Goal: Task Accomplishment & Management: Manage account settings

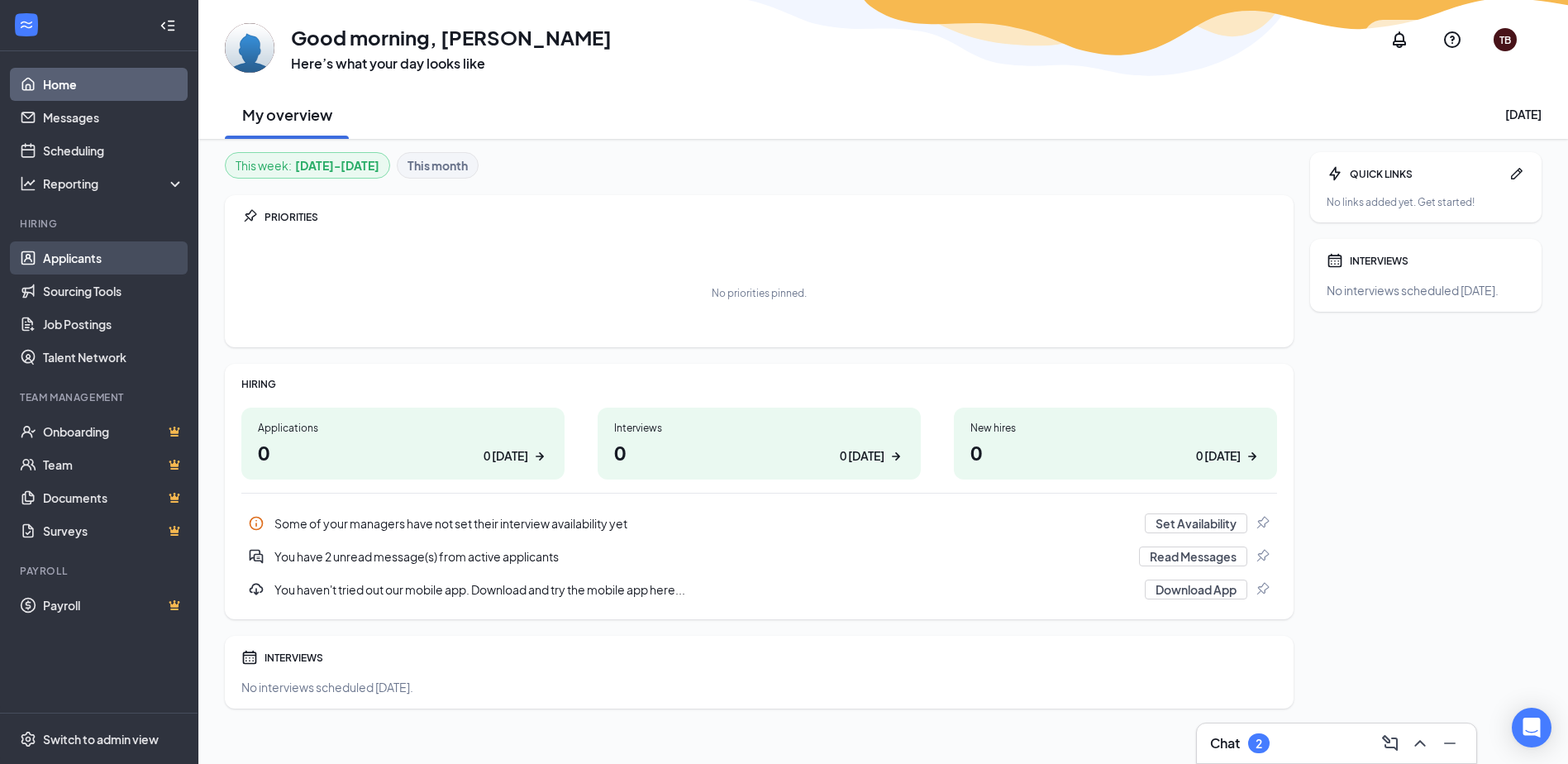
drag, startPoint x: 82, startPoint y: 250, endPoint x: 105, endPoint y: 257, distance: 24.0
click at [82, 250] on link "Applicants" at bounding box center [114, 257] width 142 height 33
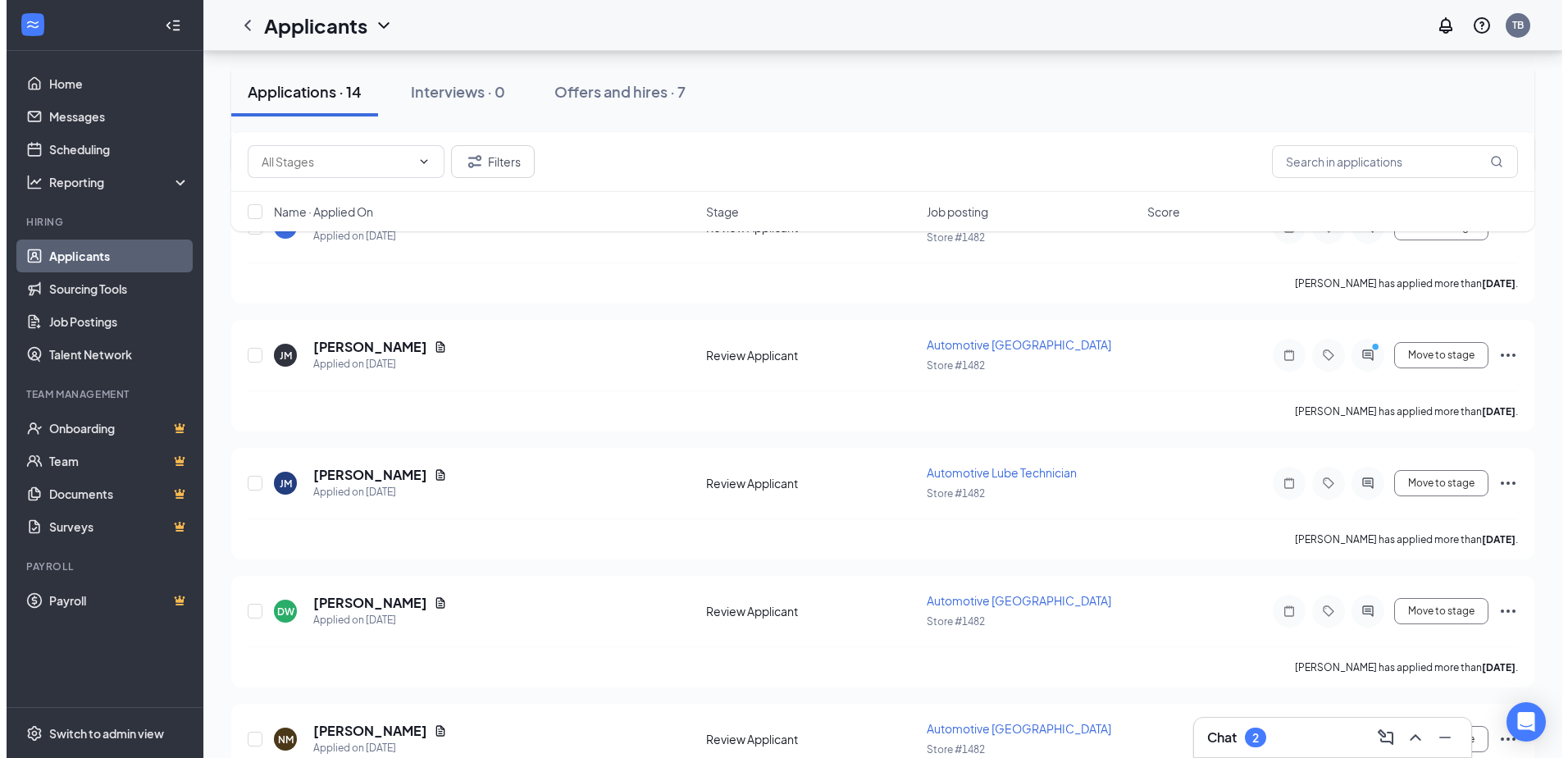
scroll to position [410, 0]
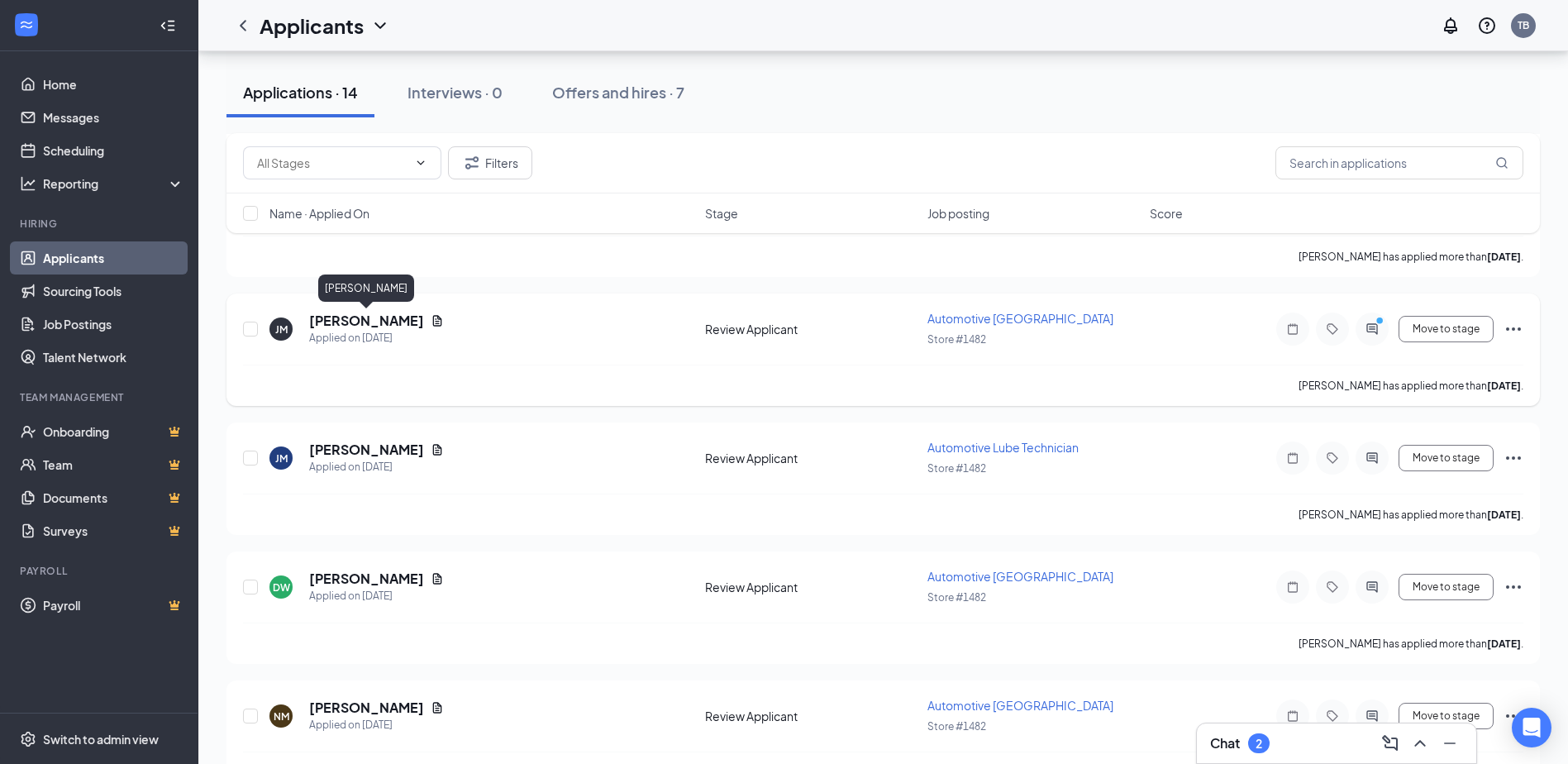
click at [374, 322] on h5 "[PERSON_NAME]" at bounding box center [367, 321] width 115 height 18
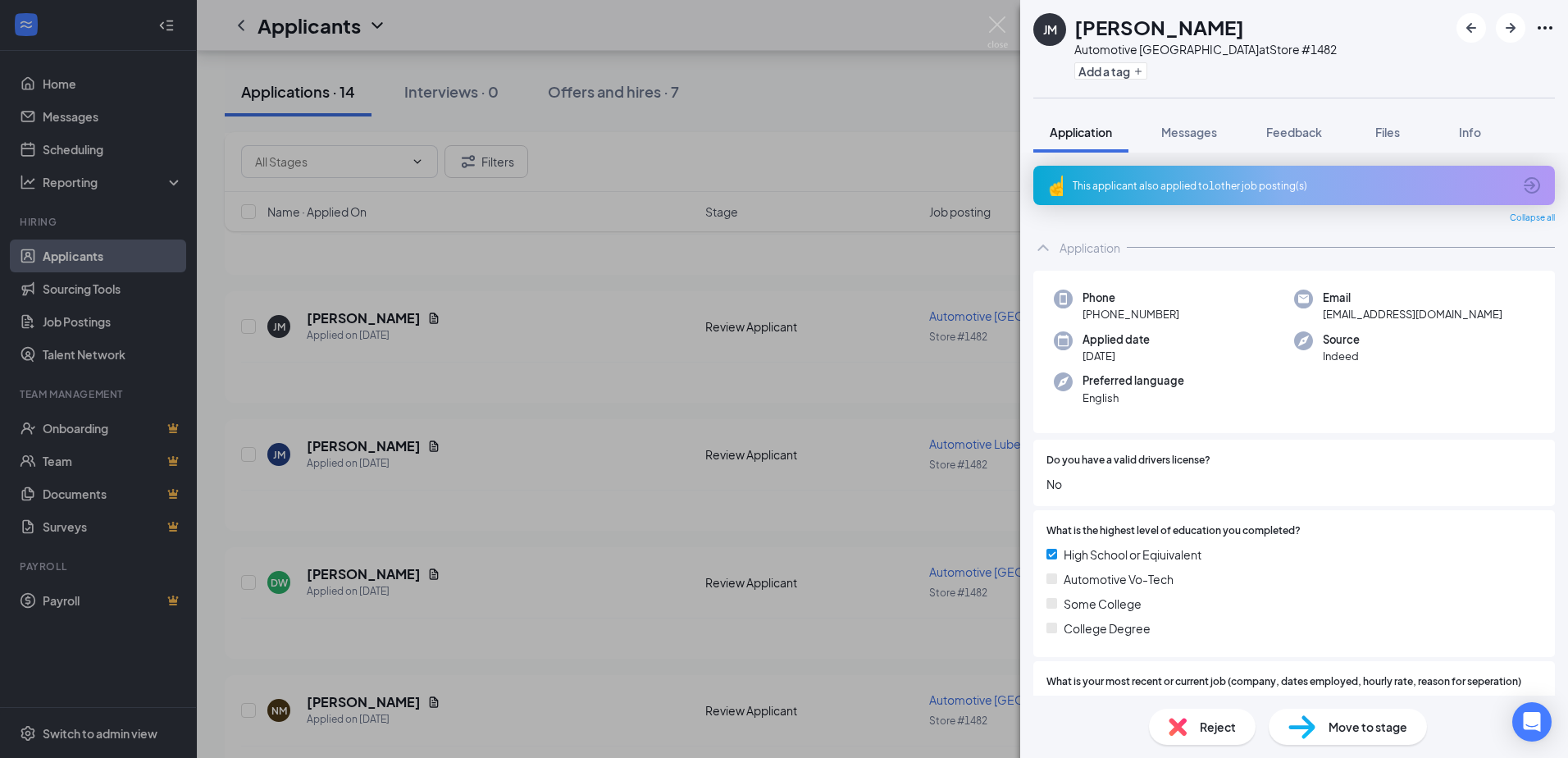
click at [901, 85] on div "[PERSON_NAME] [PERSON_NAME] Automotive Lower Bay Technician at Store #1482 Add …" at bounding box center [784, 379] width 1568 height 758
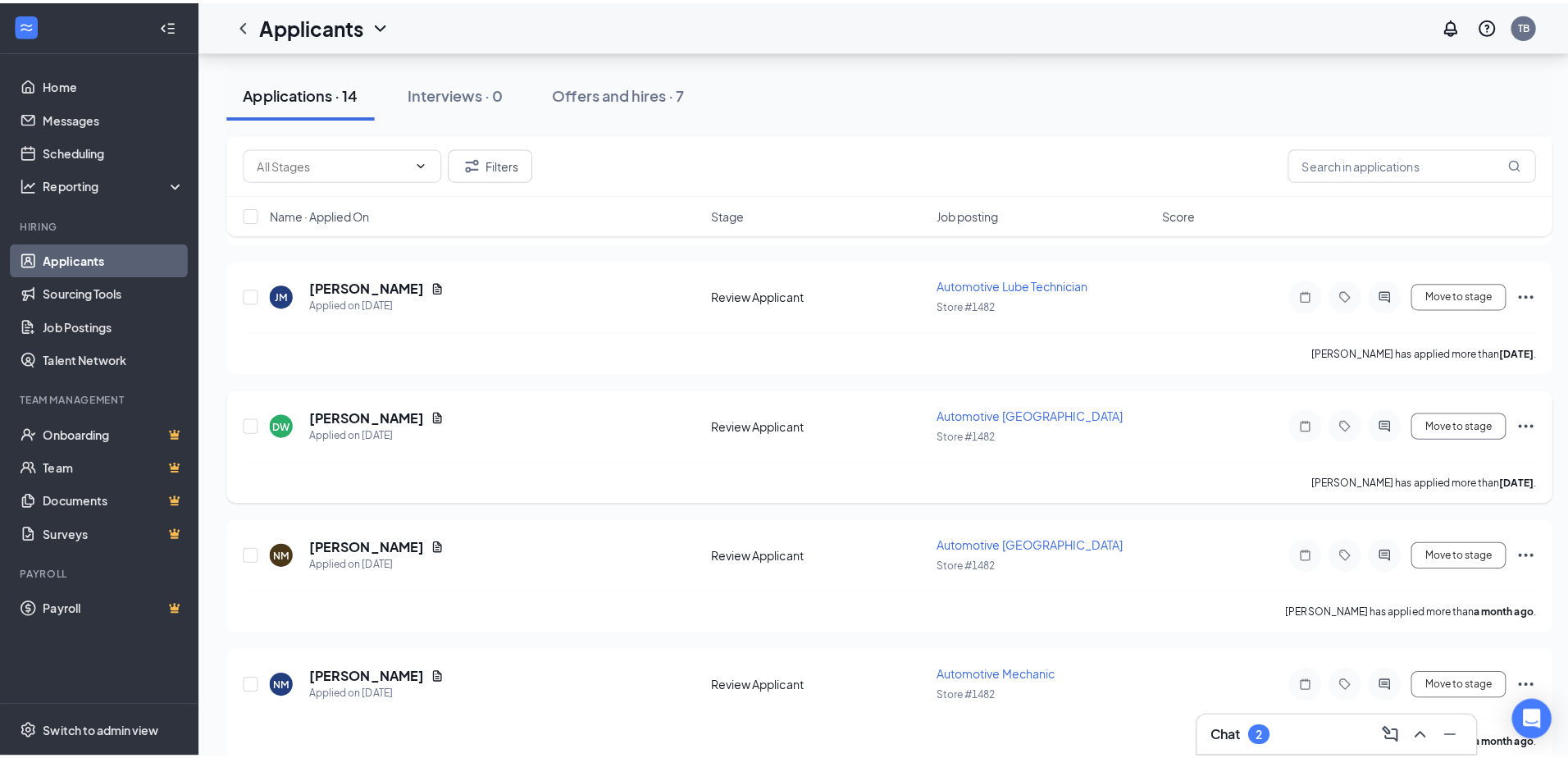
scroll to position [574, 0]
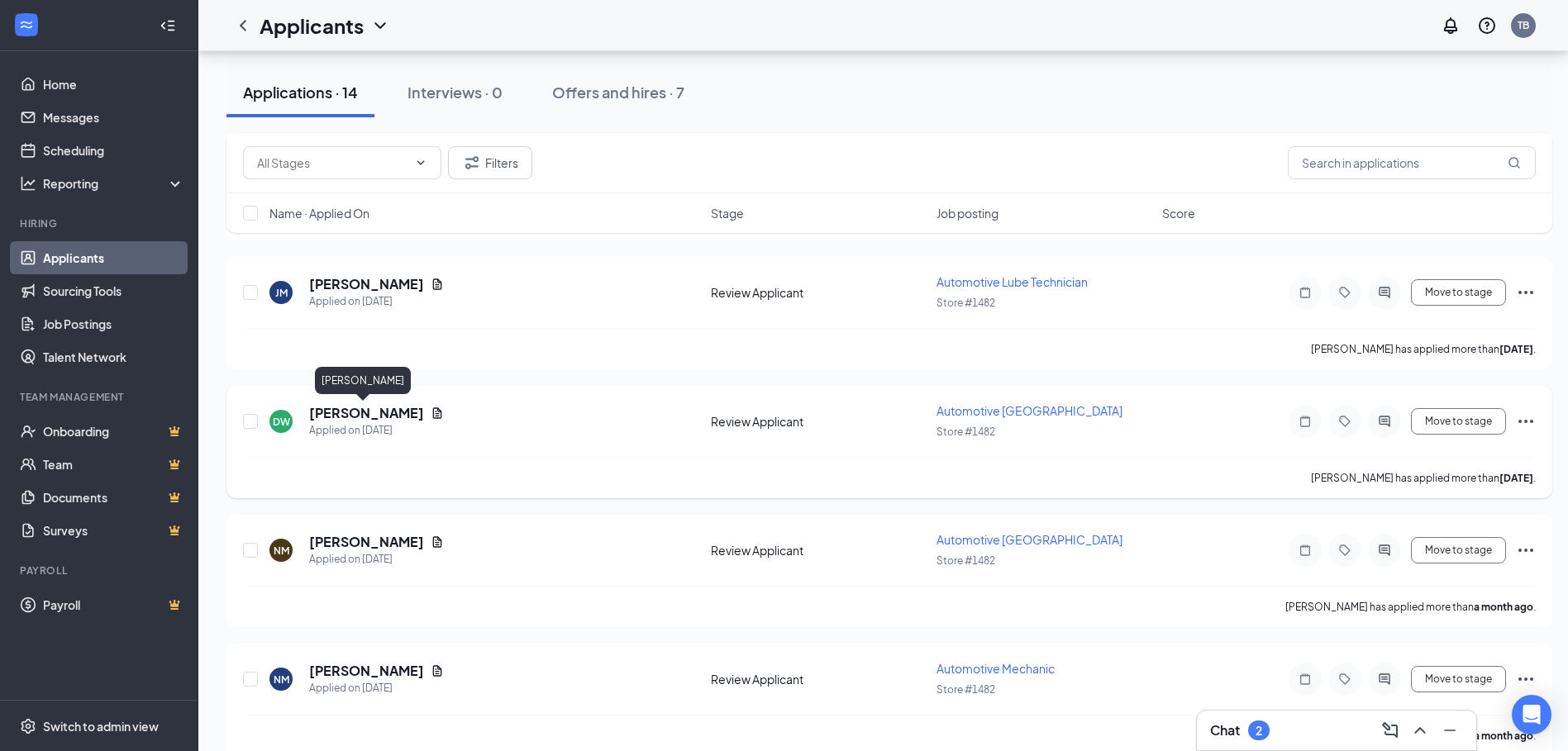
click at [358, 410] on h5 "[PERSON_NAME]" at bounding box center [367, 413] width 115 height 18
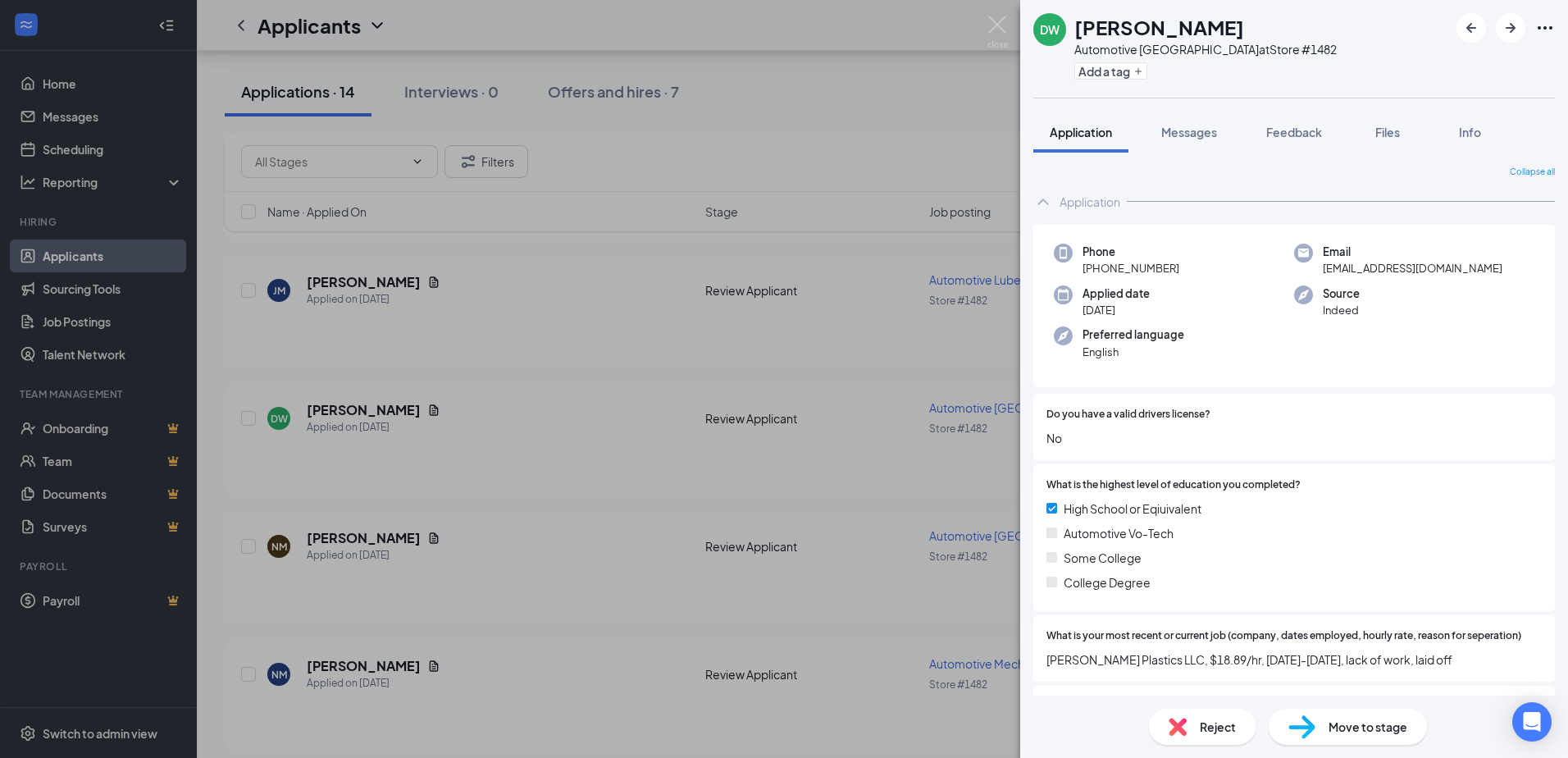
click at [909, 78] on div "DW [PERSON_NAME] Automotive Lower Bay Technician at Store #1482 Add a tag Appli…" at bounding box center [784, 379] width 1568 height 758
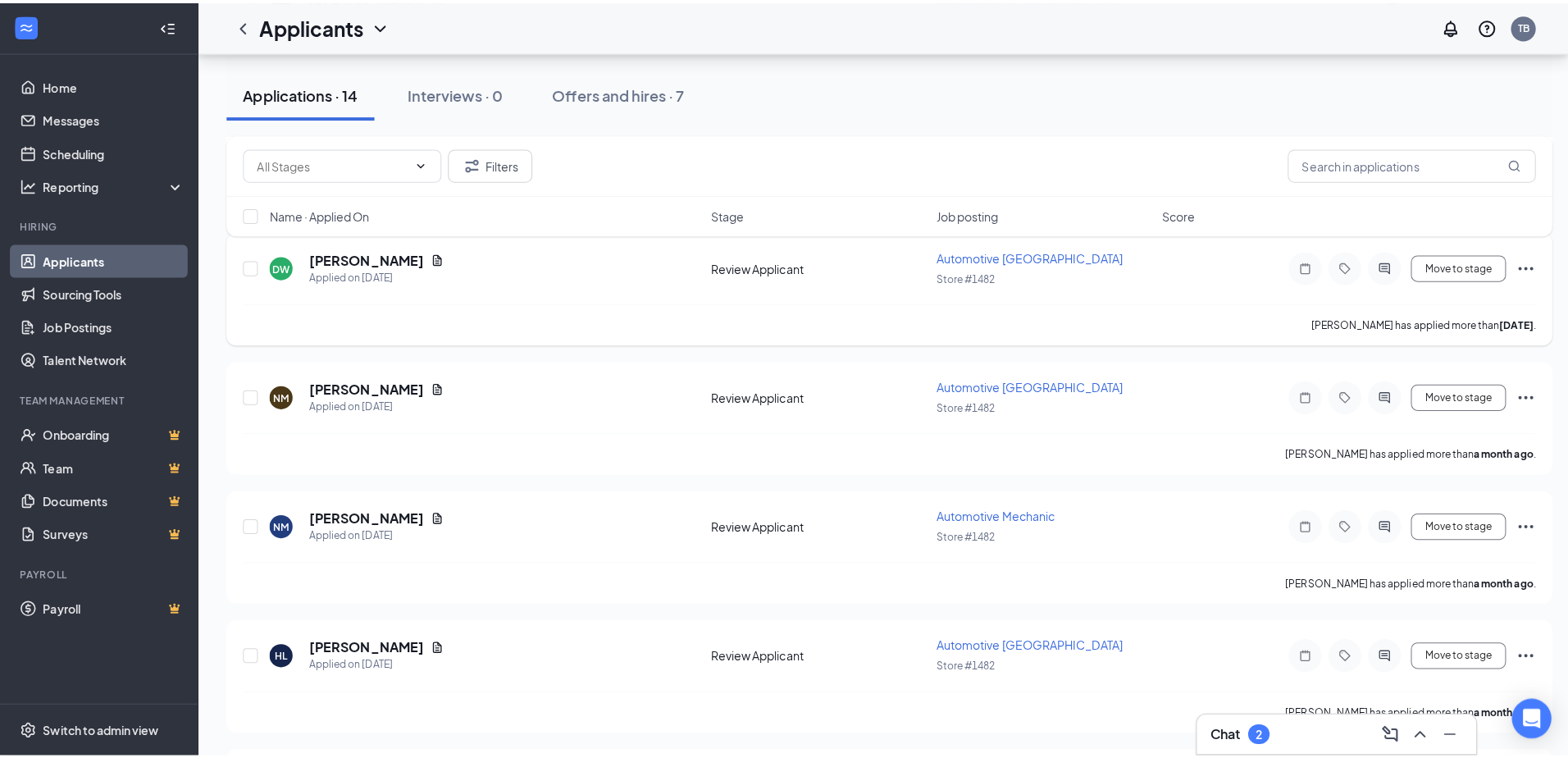
scroll to position [738, 0]
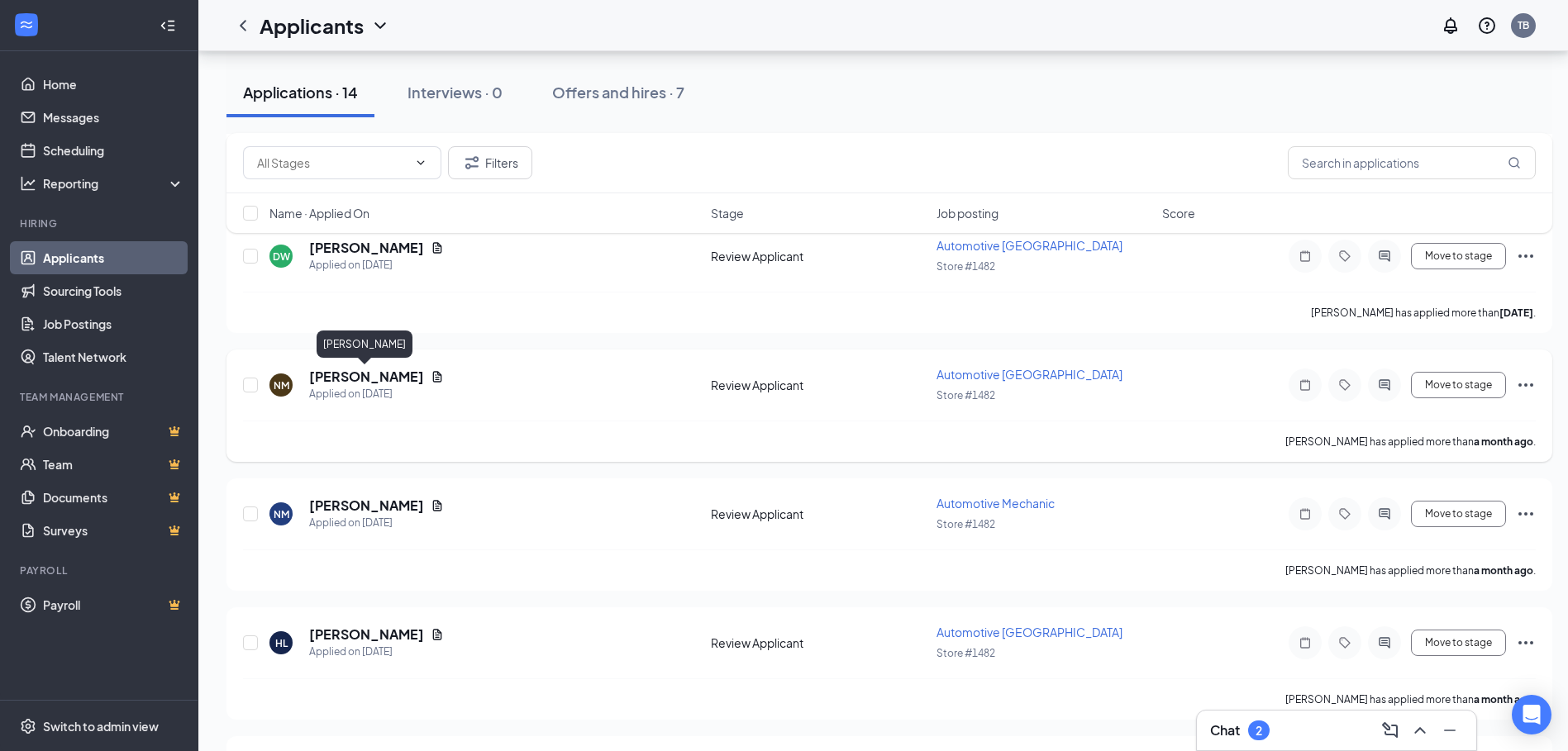
click at [374, 378] on h5 "[PERSON_NAME]" at bounding box center [367, 376] width 115 height 18
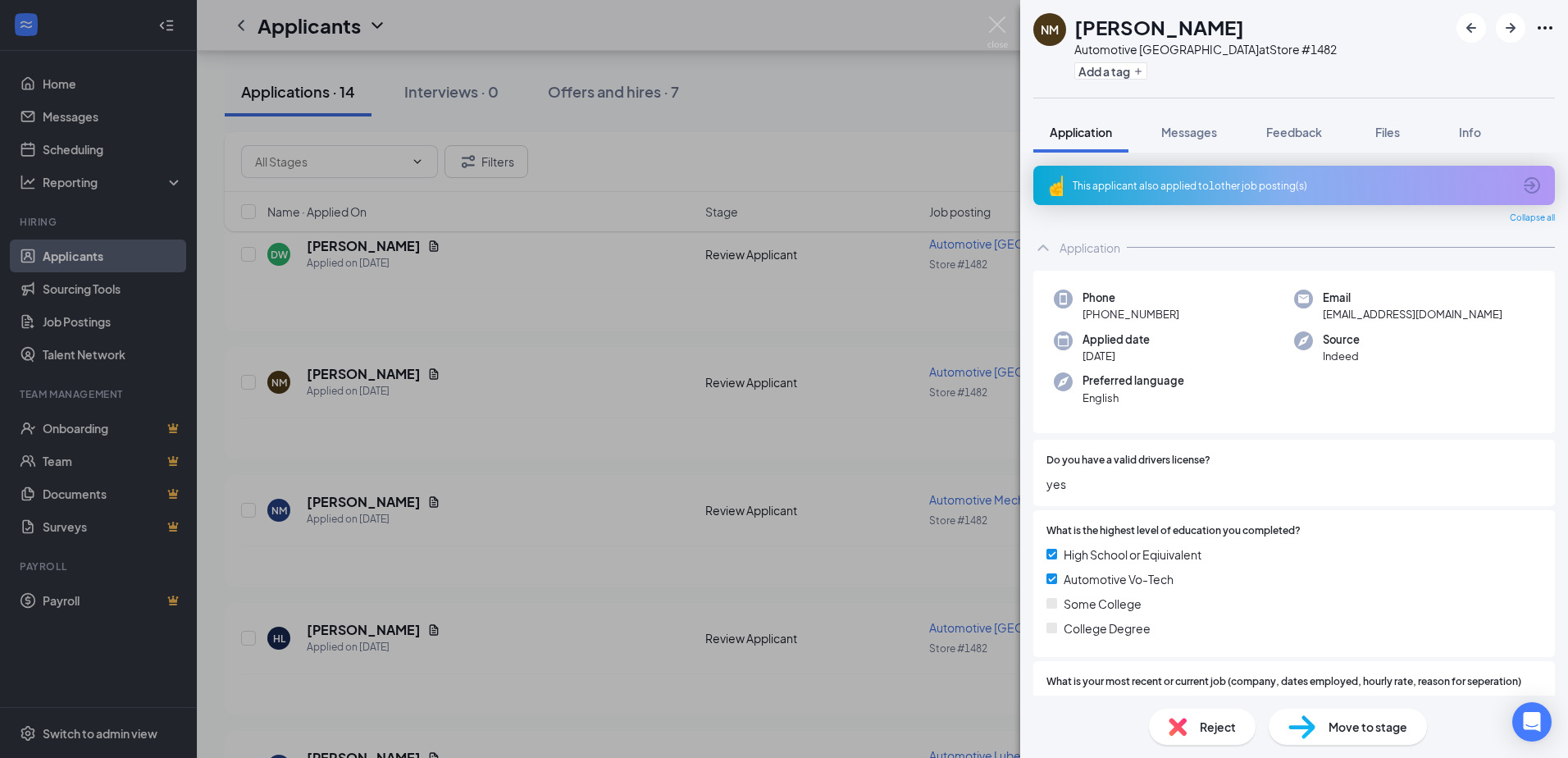
click at [913, 135] on div "NM [PERSON_NAME] Automotive Lower Bay Technician at Store #1482 Add a tag Appli…" at bounding box center [784, 379] width 1568 height 758
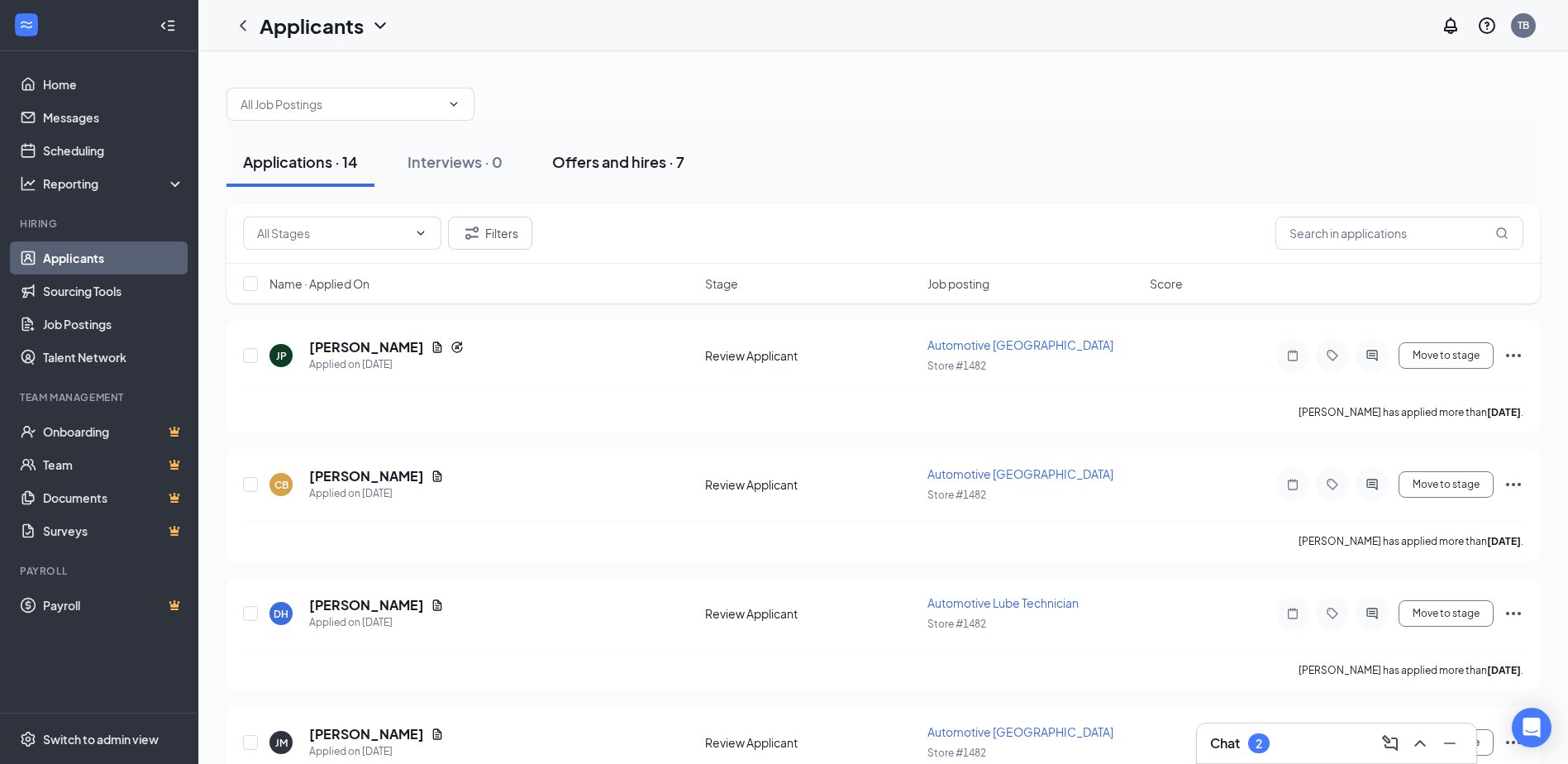
click at [618, 159] on div "Offers and hires · 7" at bounding box center [618, 161] width 132 height 21
